Goal: Task Accomplishment & Management: Complete application form

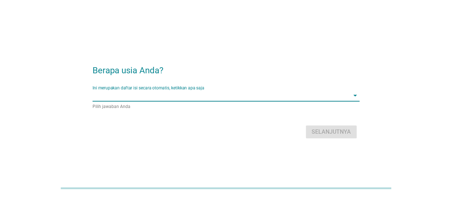
click at [264, 98] on input "Ini merupakan daftar isi secara otomatis, ketikkan apa saja" at bounding box center [221, 95] width 257 height 11
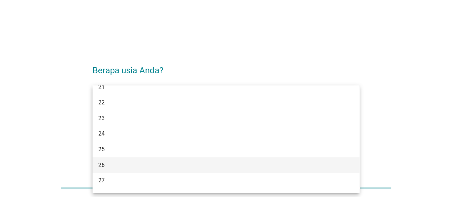
scroll to position [72, 0]
click at [139, 168] on div "27" at bounding box center [215, 165] width 234 height 9
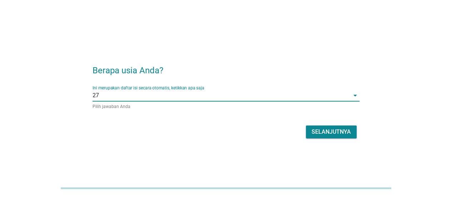
click at [340, 132] on div "Selanjutnya" at bounding box center [331, 132] width 39 height 9
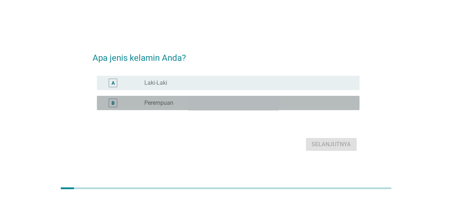
click at [195, 100] on div "radio_button_unchecked Perempuan" at bounding box center [246, 102] width 204 height 7
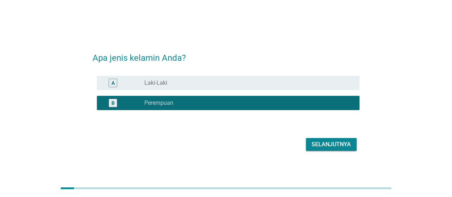
click at [322, 142] on div "Selanjutnya" at bounding box center [331, 144] width 39 height 9
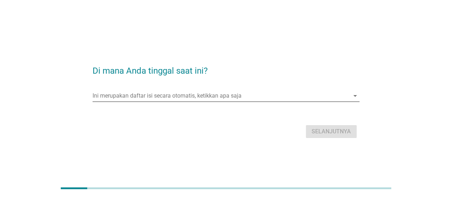
click at [198, 100] on input "Ini merupakan daftar isi secara otomatis, ketikkan apa saja" at bounding box center [221, 95] width 257 height 11
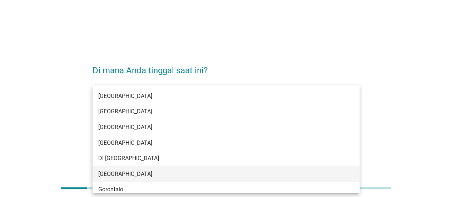
click at [159, 169] on div "[GEOGRAPHIC_DATA]" at bounding box center [226, 174] width 267 height 16
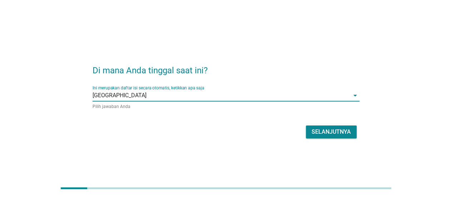
click at [342, 131] on div "Selanjutnya" at bounding box center [331, 132] width 39 height 9
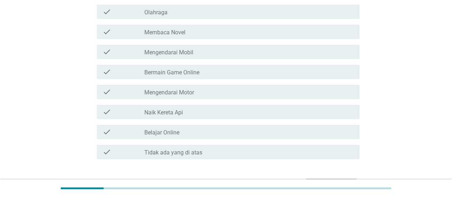
scroll to position [152, 0]
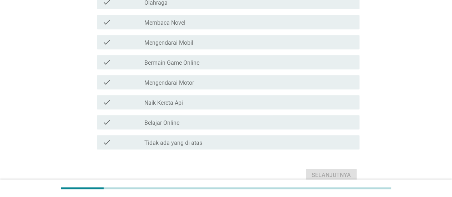
click at [206, 84] on div "check_box_outline_blank Mengendarai Motor" at bounding box center [249, 82] width 210 height 9
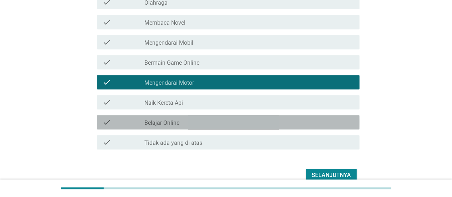
click at [256, 126] on div "check_box_outline_blank Belajar Online" at bounding box center [249, 122] width 210 height 9
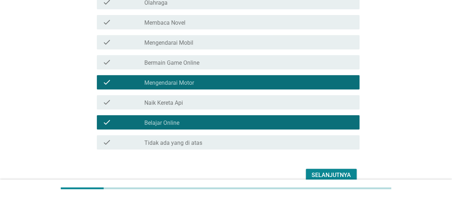
click at [328, 176] on div "Selanjutnya" at bounding box center [331, 175] width 39 height 9
